Goal: Task Accomplishment & Management: Use online tool/utility

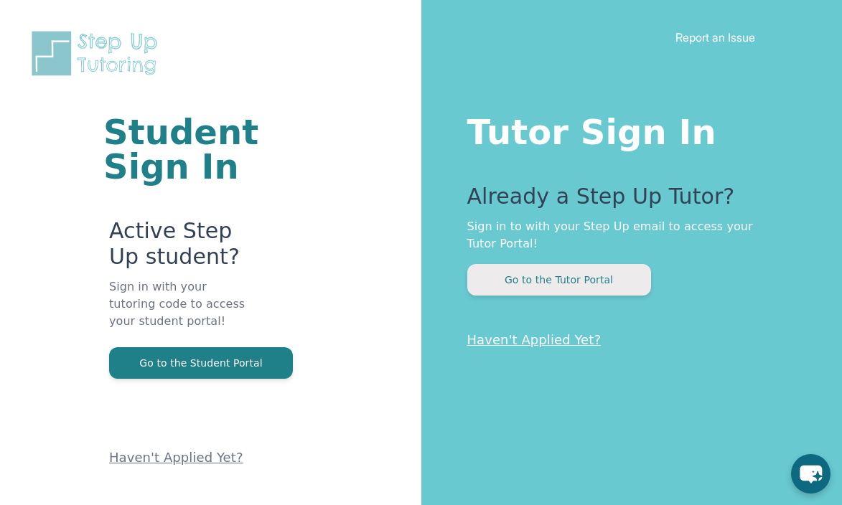
click at [559, 283] on button "Go to the Tutor Portal" at bounding box center [559, 280] width 184 height 32
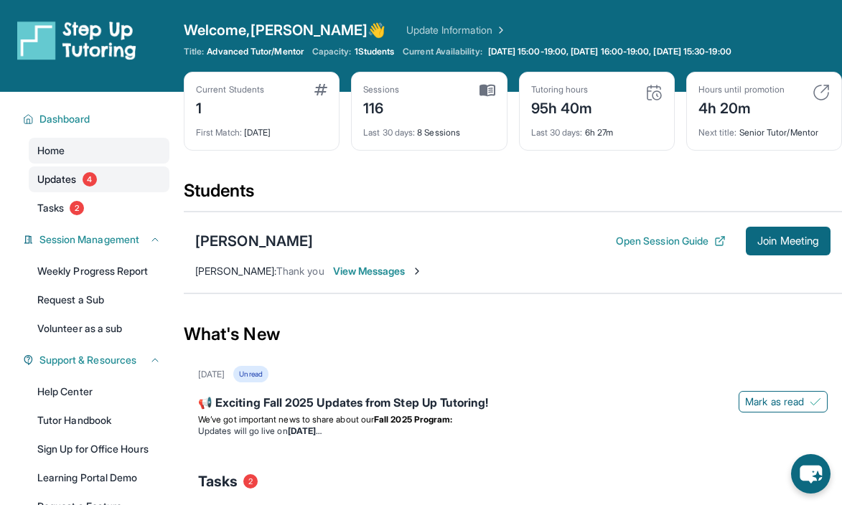
click at [90, 178] on span "4" at bounding box center [90, 179] width 14 height 14
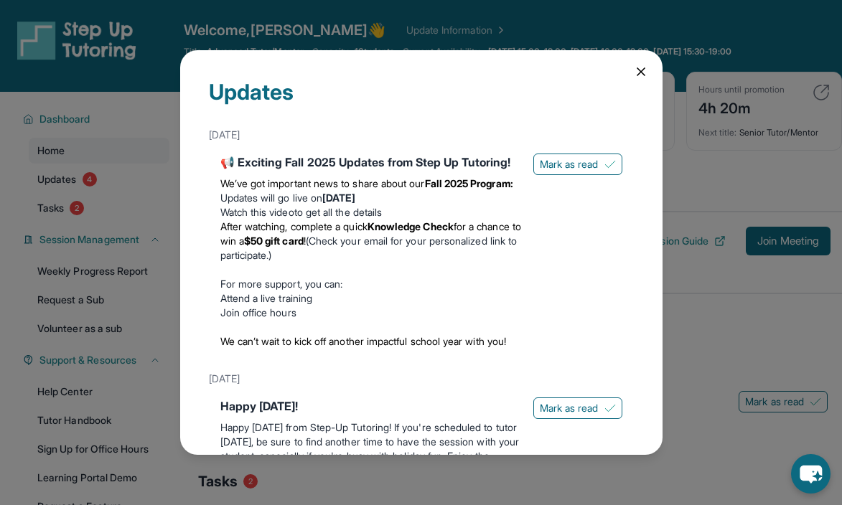
click at [633, 77] on icon at bounding box center [640, 72] width 14 height 14
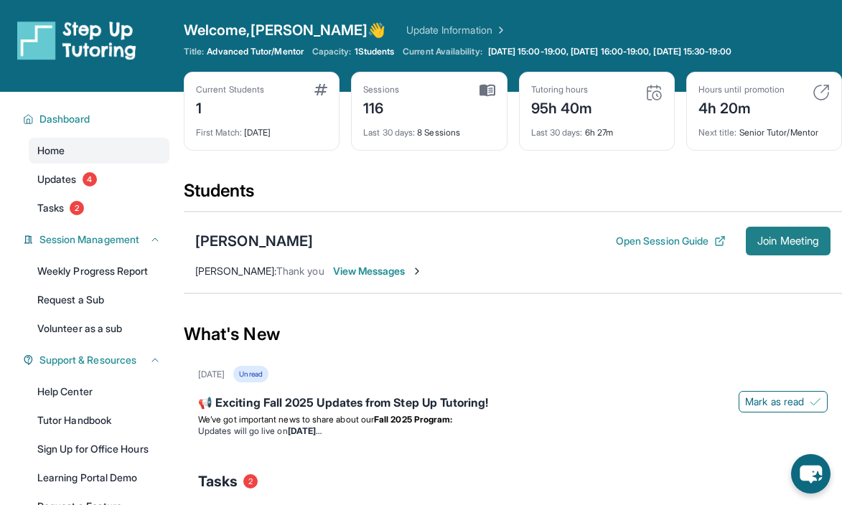
click at [758, 233] on button "Join Meeting" at bounding box center [787, 241] width 85 height 29
